Goal: Information Seeking & Learning: Learn about a topic

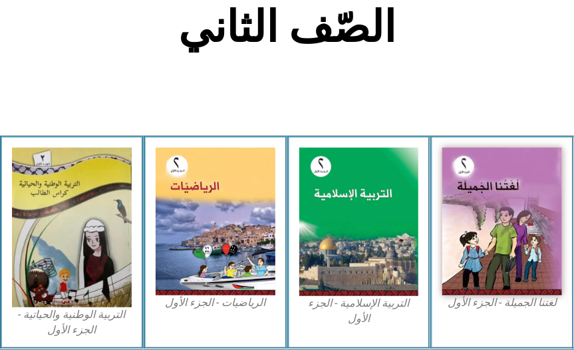
scroll to position [300, 0]
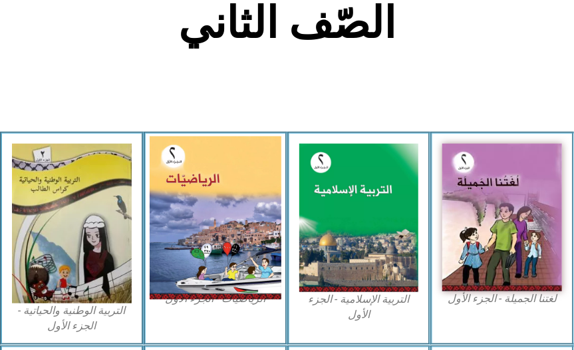
click at [179, 219] on img at bounding box center [216, 217] width 132 height 163
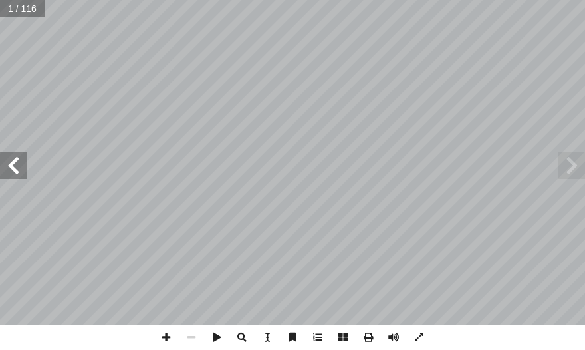
click at [9, 167] on span at bounding box center [13, 165] width 27 height 27
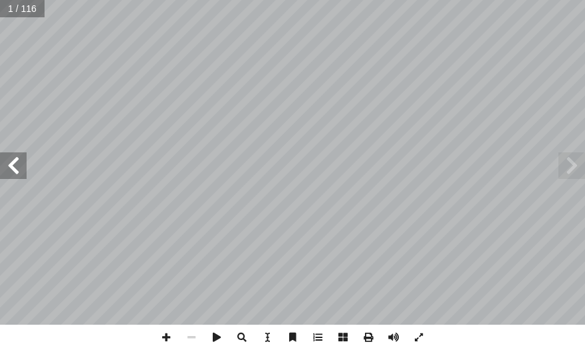
click at [9, 167] on span at bounding box center [13, 165] width 27 height 27
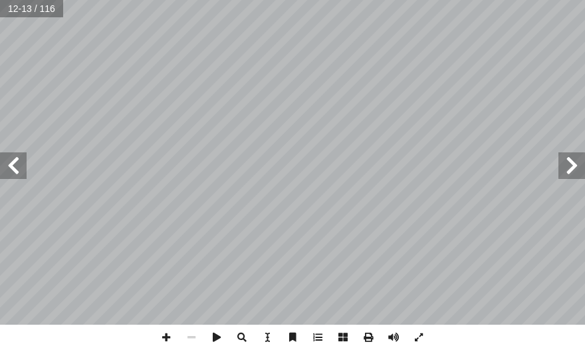
click at [9, 167] on span at bounding box center [13, 165] width 27 height 27
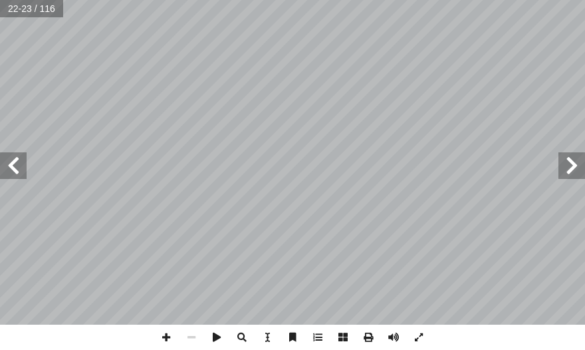
click at [9, 167] on span at bounding box center [13, 165] width 27 height 27
click at [167, 333] on span at bounding box center [166, 336] width 25 height 25
click at [167, 340] on span at bounding box center [166, 336] width 25 height 25
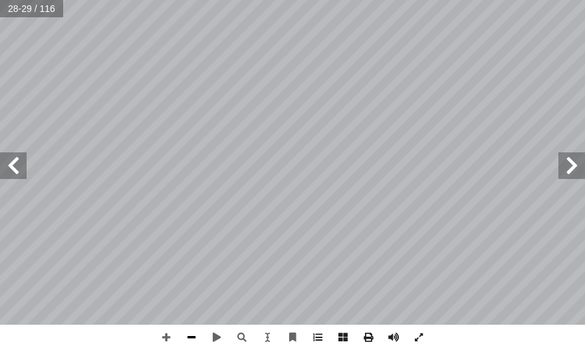
click at [197, 334] on span at bounding box center [191, 336] width 25 height 25
click at [9, 164] on span at bounding box center [13, 165] width 27 height 27
